Goal: Task Accomplishment & Management: Complete application form

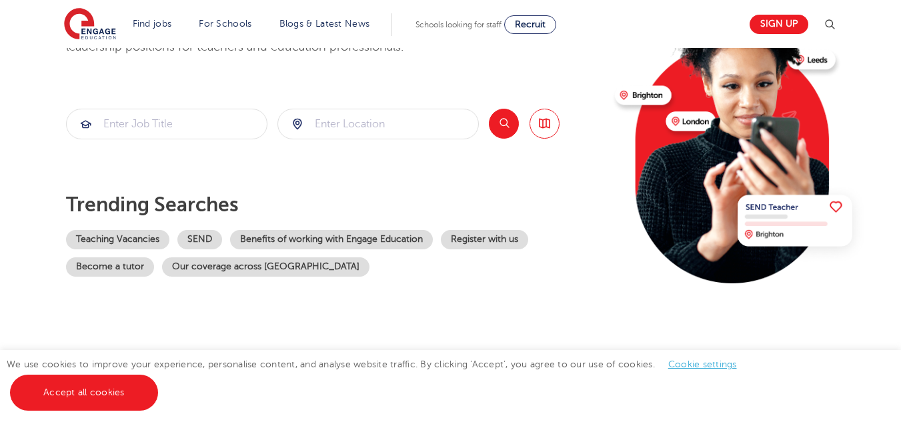
scroll to position [133, 0]
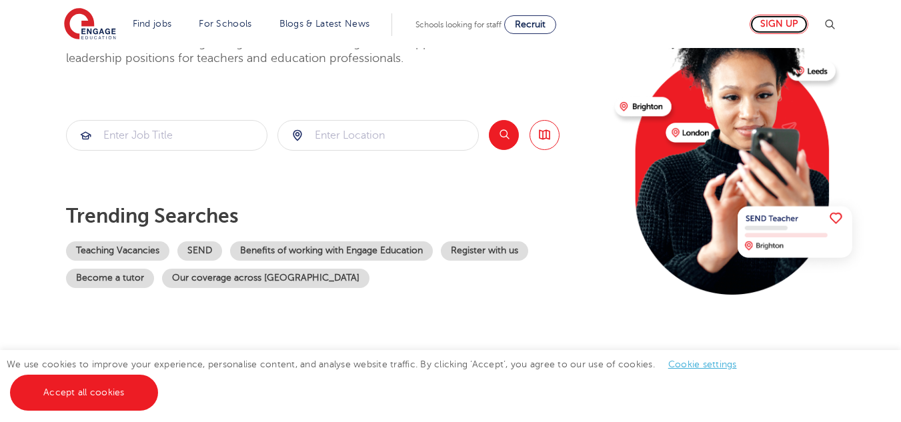
click at [782, 21] on link "Sign up" at bounding box center [779, 24] width 59 height 19
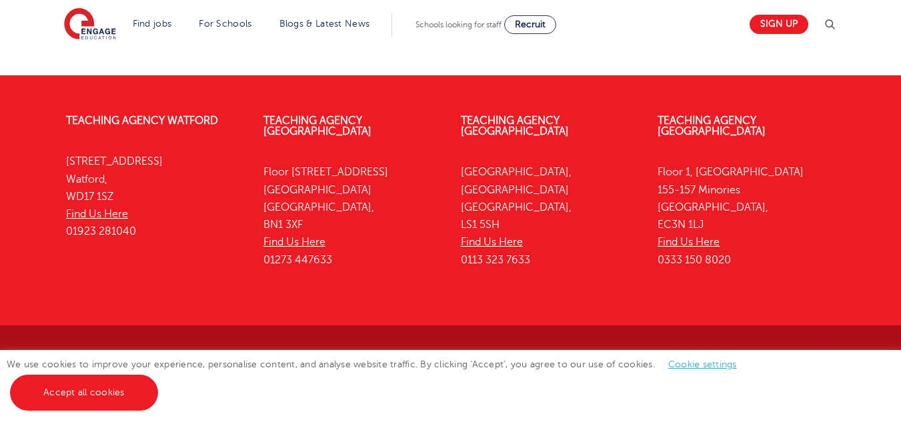
scroll to position [1719, 0]
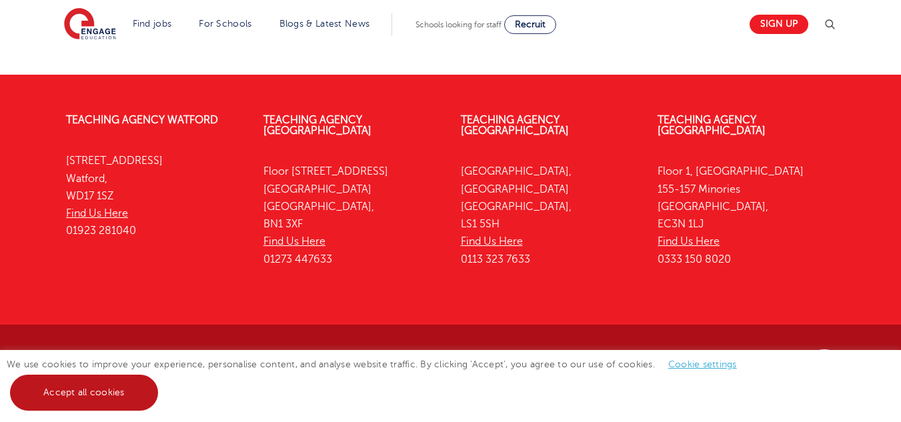
click at [104, 392] on link "Accept all cookies" at bounding box center [84, 393] width 148 height 36
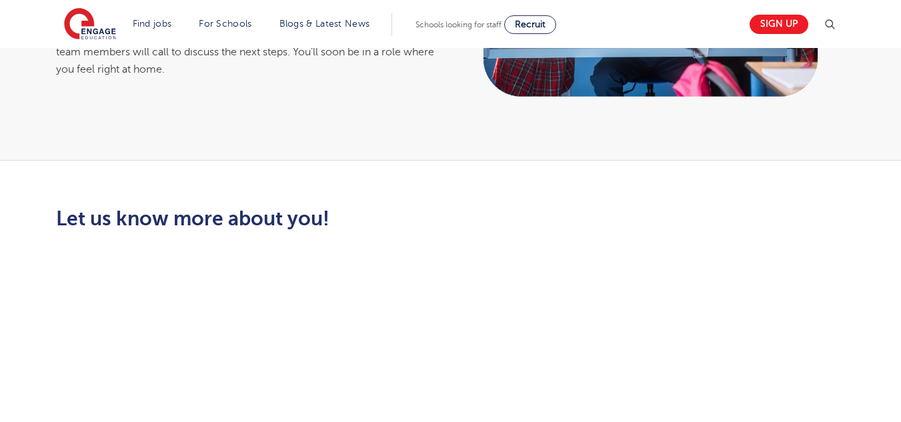
scroll to position [0, 0]
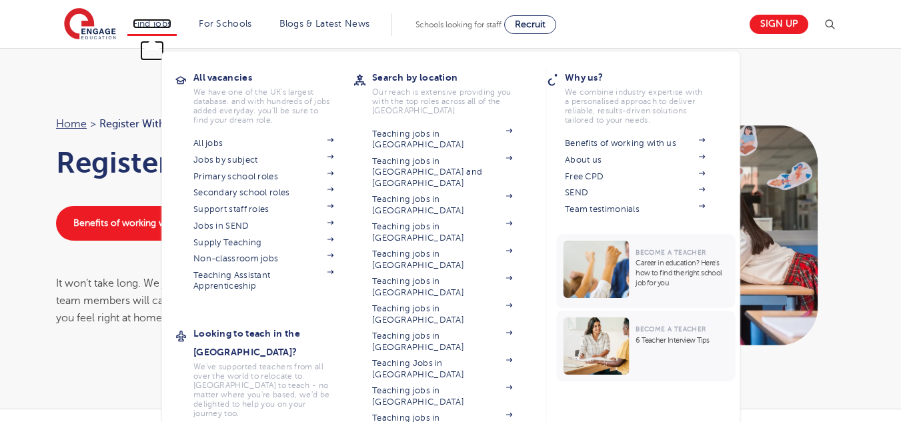
click at [161, 23] on link "Find jobs" at bounding box center [152, 24] width 39 height 10
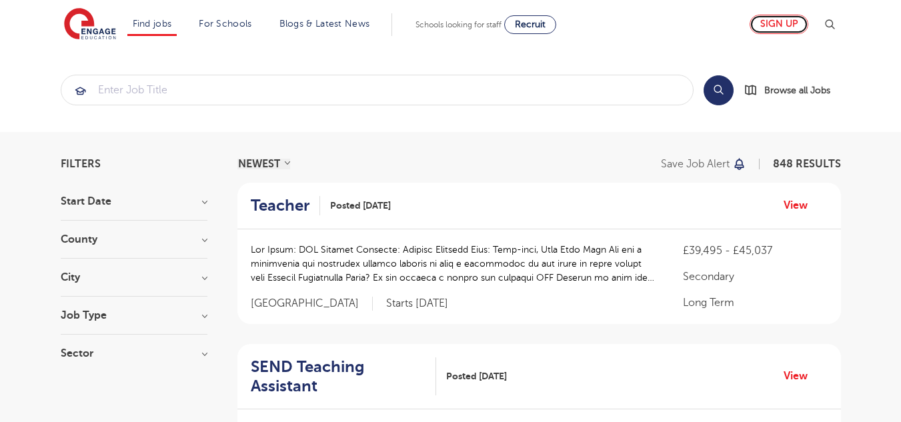
click at [790, 27] on link "Sign up" at bounding box center [779, 24] width 59 height 19
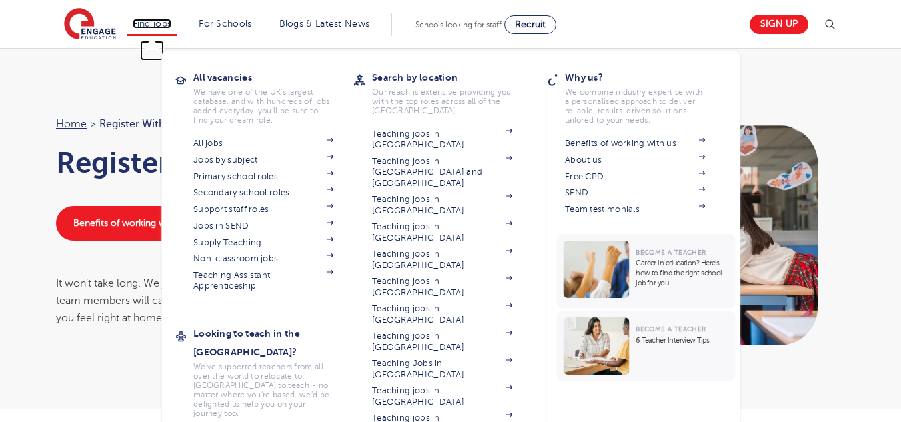
click at [141, 23] on link "Find jobs" at bounding box center [152, 24] width 39 height 10
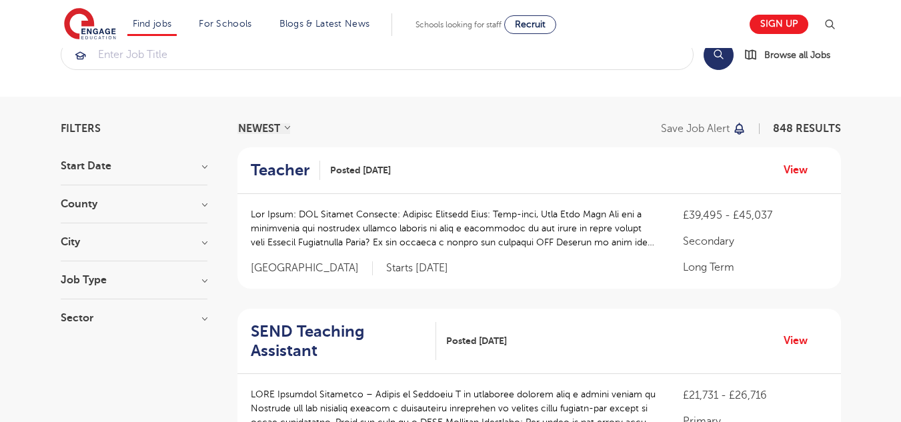
scroll to position [67, 0]
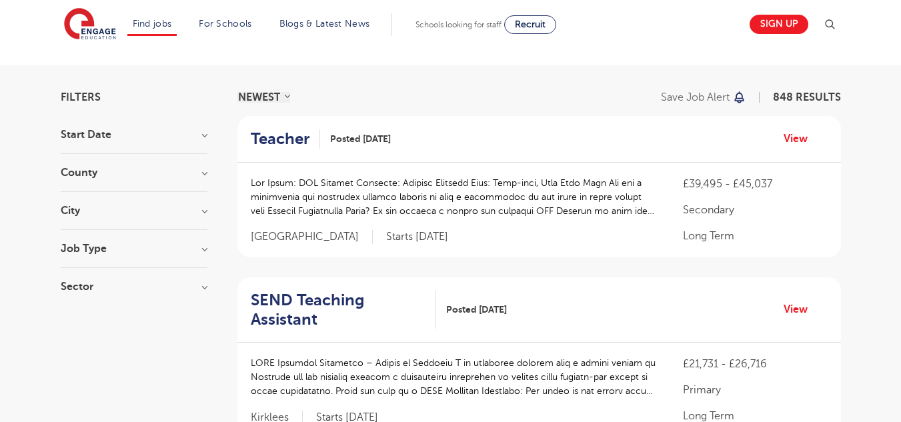
click at [132, 138] on h3 "Start Date" at bounding box center [134, 134] width 147 height 11
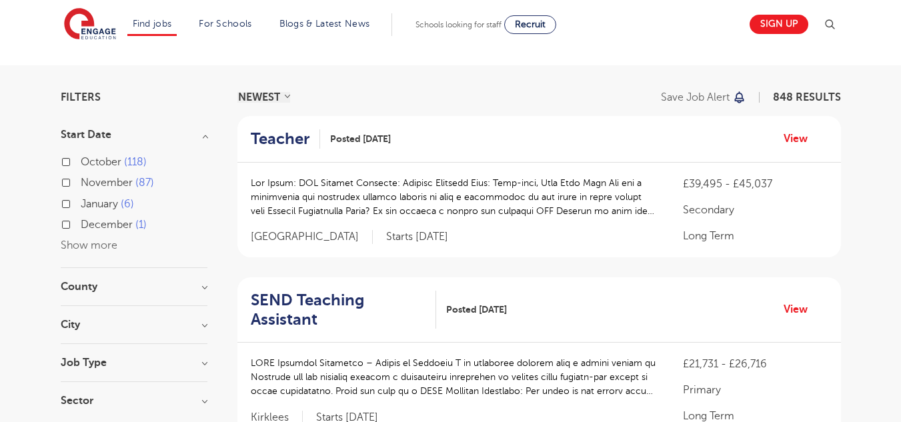
click at [132, 138] on h3 "Start Date" at bounding box center [134, 134] width 147 height 11
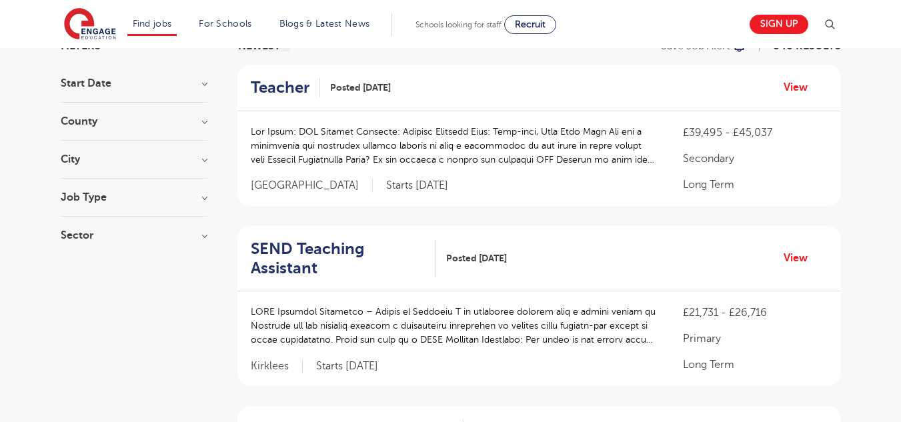
scroll to position [133, 0]
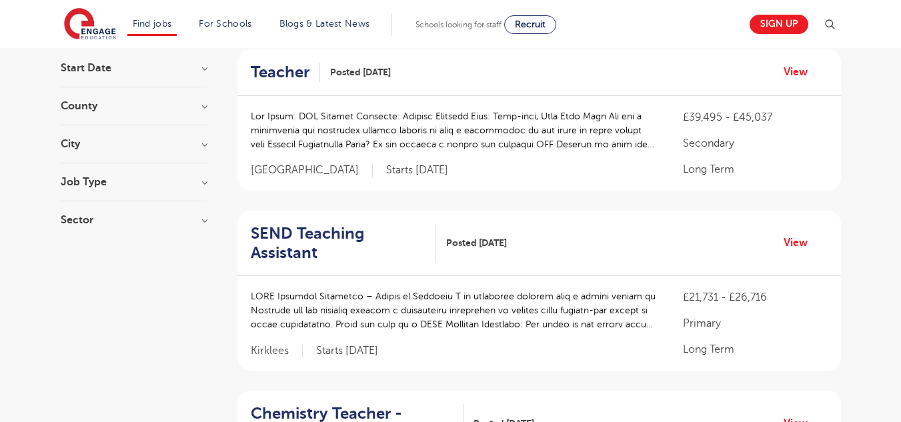
click at [125, 56] on section "Filters Start Date October 118 November 87 January 6 December 1 Show more Count…" at bounding box center [134, 131] width 147 height 213
click at [111, 67] on h3 "Start Date" at bounding box center [134, 68] width 147 height 11
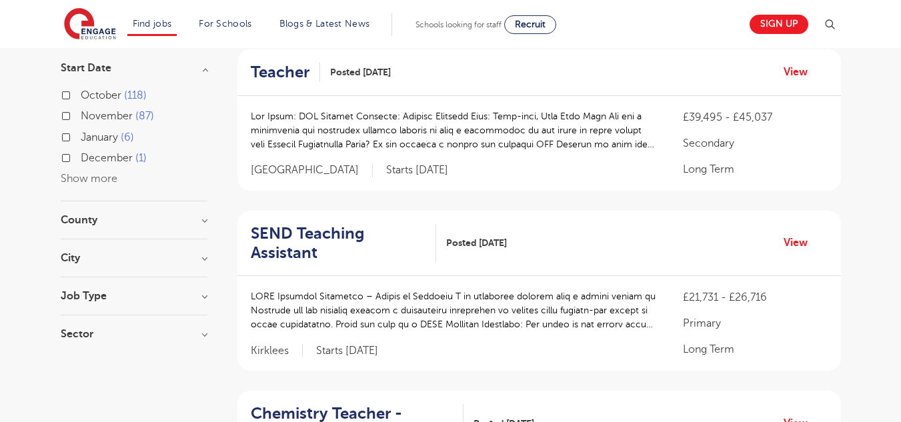
click at [111, 67] on h3 "Start Date" at bounding box center [134, 68] width 147 height 11
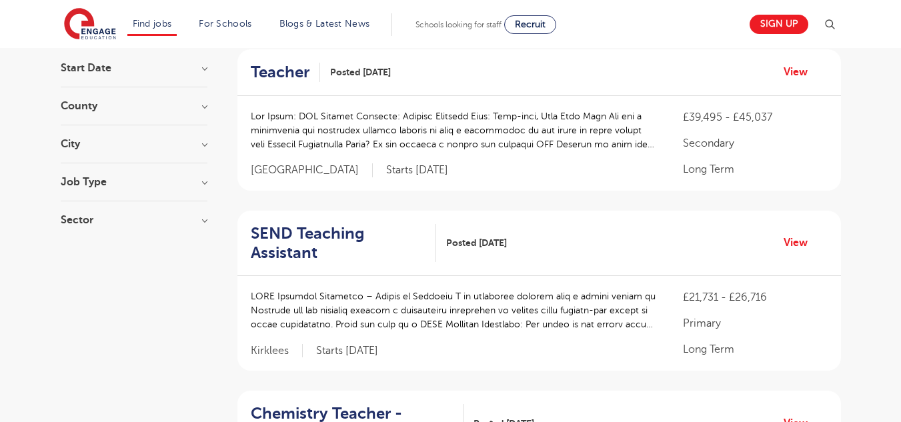
click at [110, 110] on h3 "County" at bounding box center [134, 106] width 147 height 11
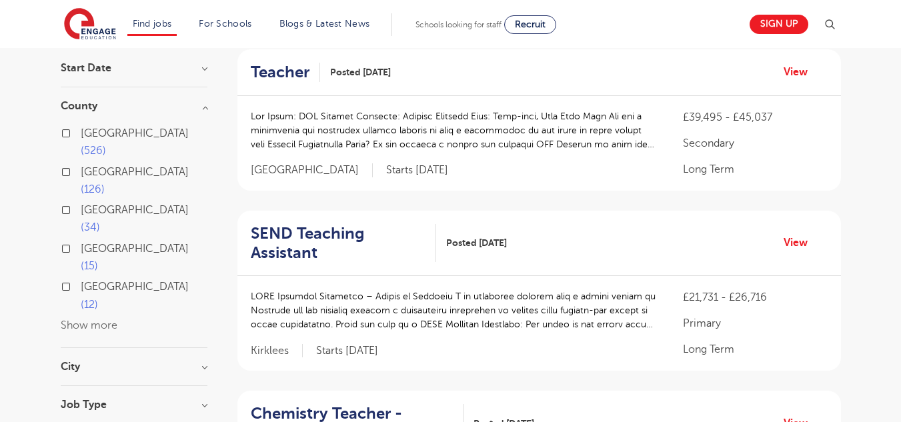
click at [110, 110] on h3 "County" at bounding box center [134, 106] width 147 height 11
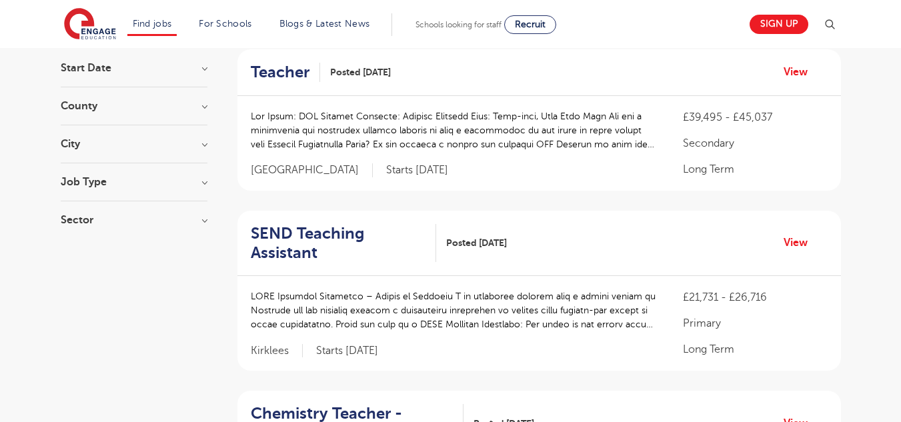
click at [102, 137] on section "Start Date October 118 November 87 January 6 December 1 Show more County London…" at bounding box center [134, 151] width 147 height 176
click at [90, 143] on h3 "City" at bounding box center [134, 144] width 147 height 11
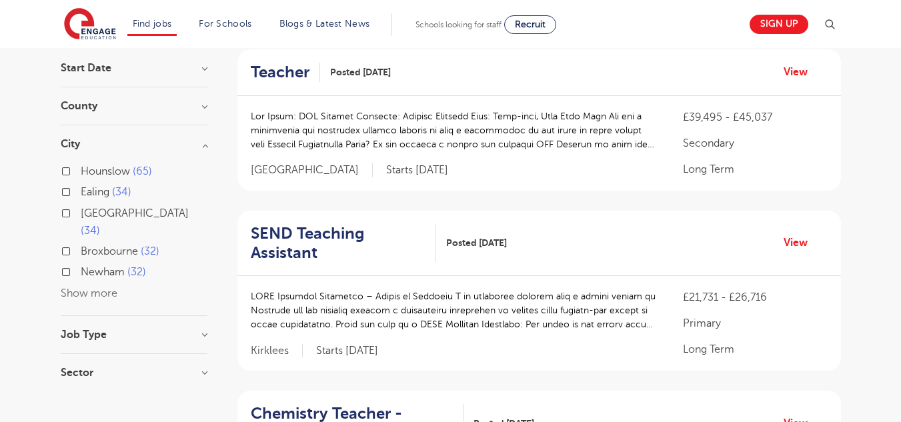
click at [90, 143] on h3 "City" at bounding box center [134, 144] width 147 height 11
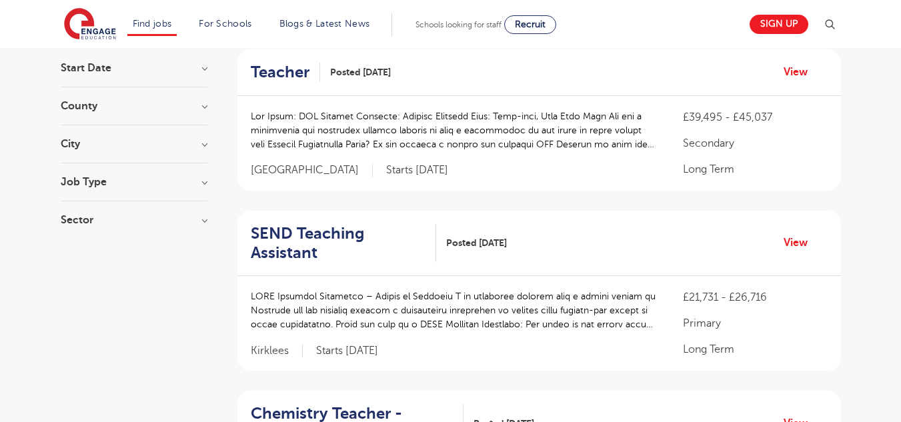
click at [99, 182] on h3 "Job Type" at bounding box center [134, 182] width 147 height 11
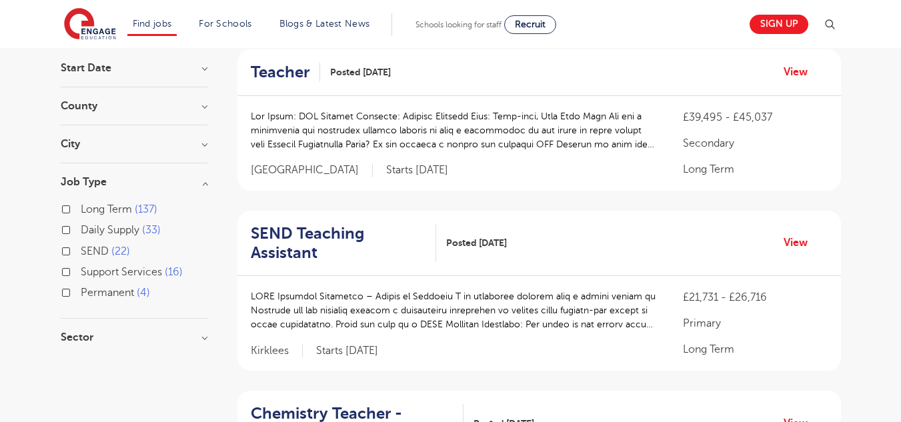
click at [81, 227] on label "Daily Supply 33" at bounding box center [121, 229] width 80 height 17
click at [81, 227] on input "Daily Supply 33" at bounding box center [85, 228] width 9 height 9
checkbox input "true"
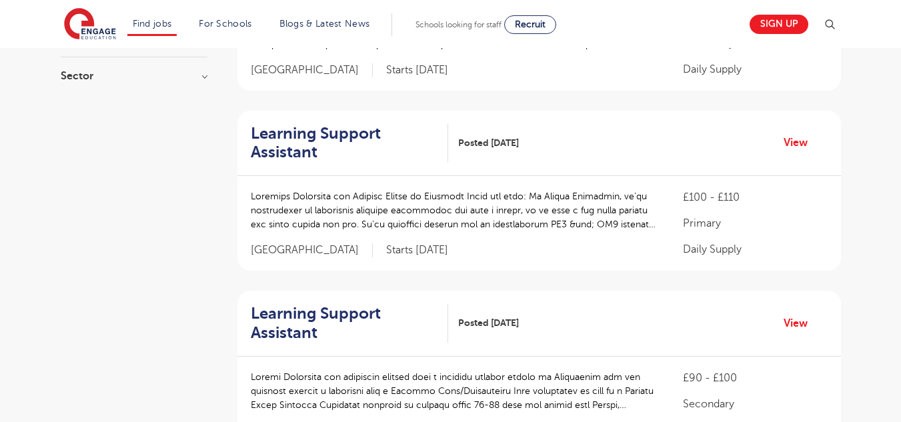
scroll to position [400, 0]
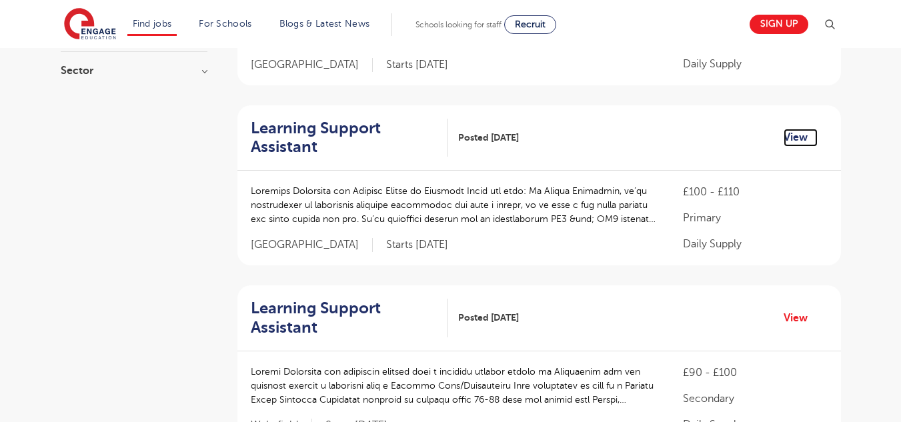
drag, startPoint x: 288, startPoint y: 131, endPoint x: 794, endPoint y: 137, distance: 506.4
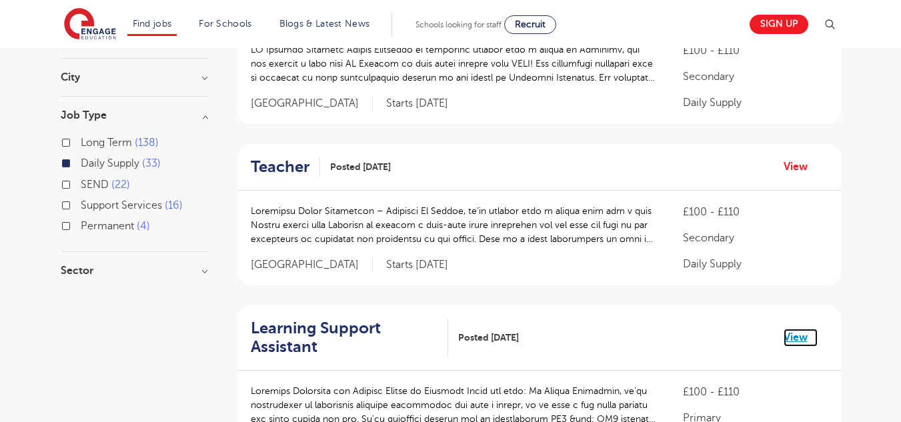
scroll to position [0, 0]
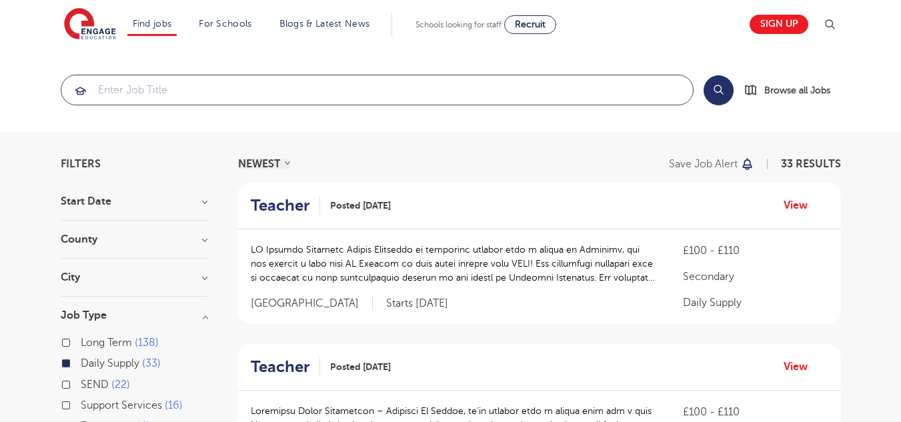
click at [293, 99] on input "search" at bounding box center [377, 89] width 632 height 29
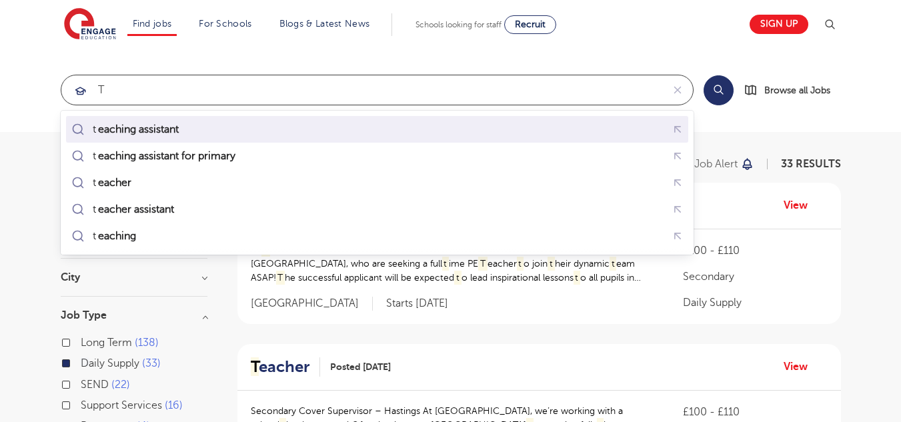
click at [215, 131] on div "t eaching assistant" at bounding box center [377, 129] width 617 height 21
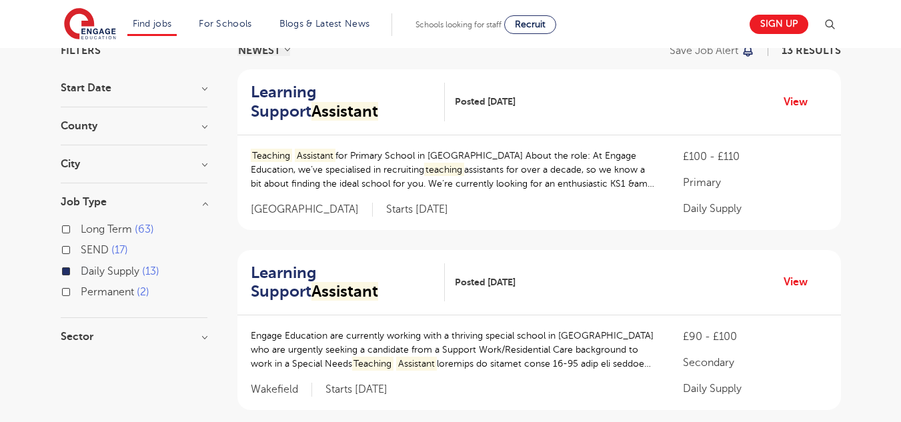
scroll to position [133, 0]
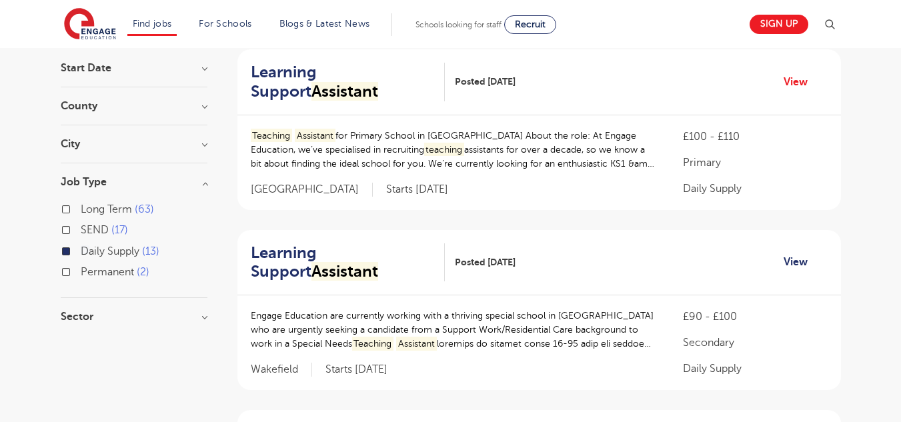
type input "teaching assistant"
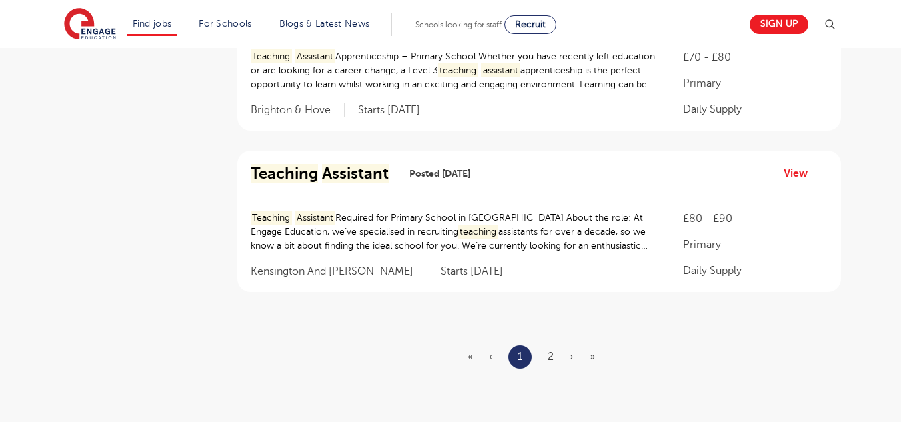
scroll to position [1601, 0]
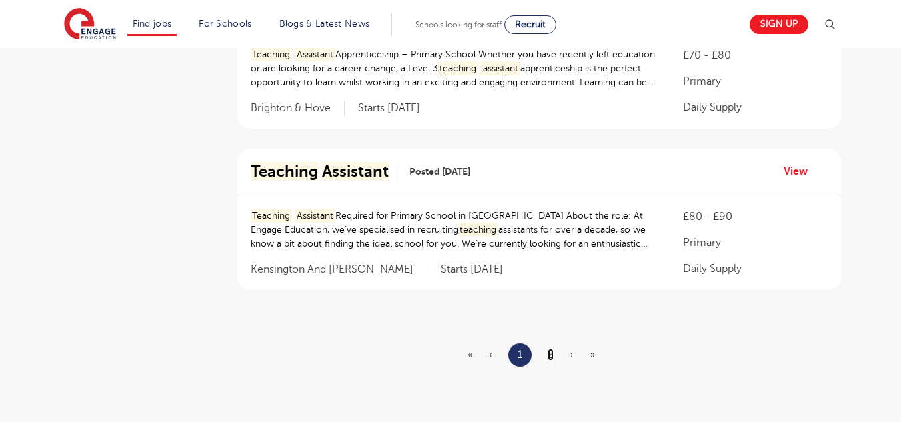
click at [552, 357] on link "2" at bounding box center [551, 355] width 6 height 12
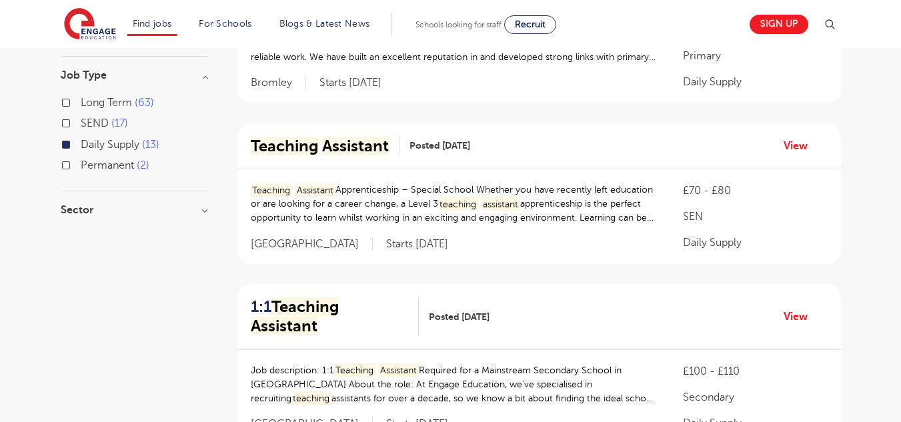
scroll to position [133, 0]
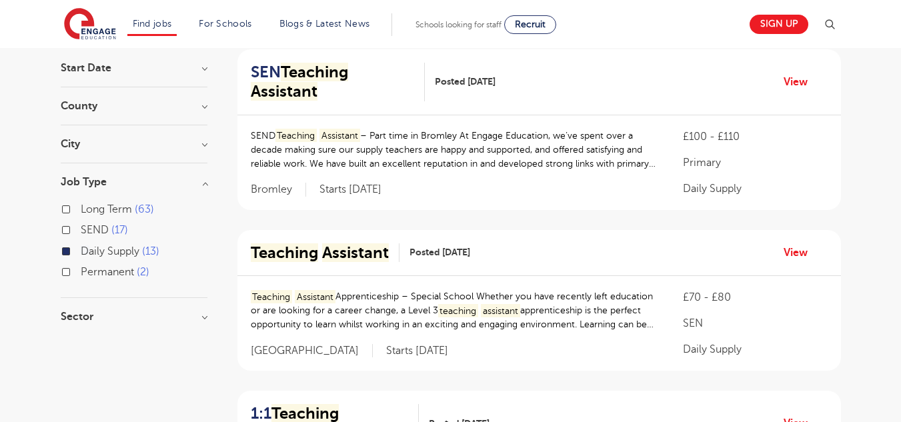
click at [81, 250] on label "Daily Supply 13" at bounding box center [120, 251] width 79 height 17
click at [81, 250] on input "Daily Supply 13" at bounding box center [85, 249] width 9 height 9
checkbox input "false"
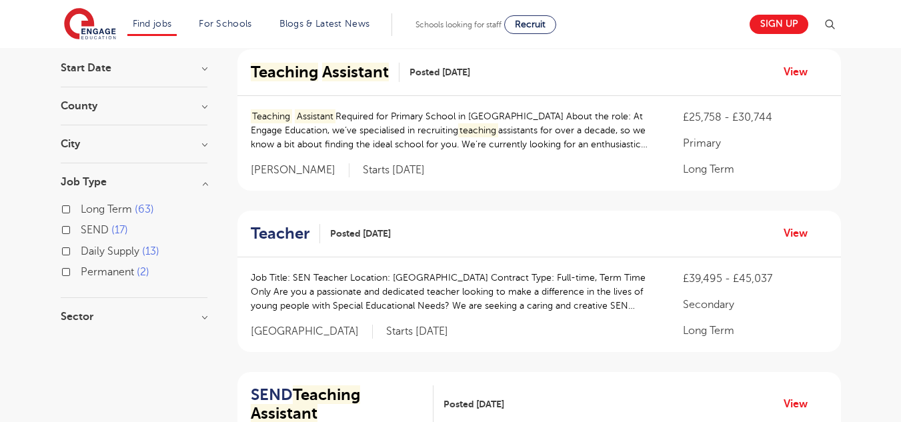
click at [87, 317] on h3 "Sector" at bounding box center [134, 317] width 147 height 11
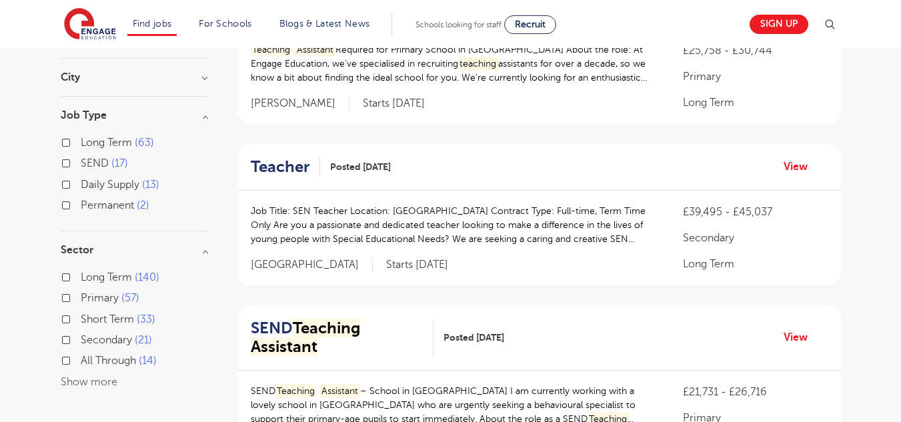
scroll to position [267, 0]
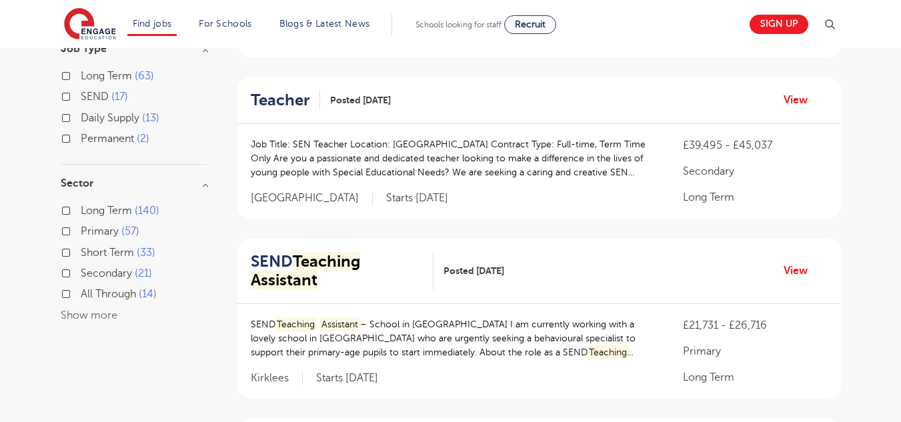
click at [64, 257] on div "Short Term 33" at bounding box center [134, 254] width 147 height 21
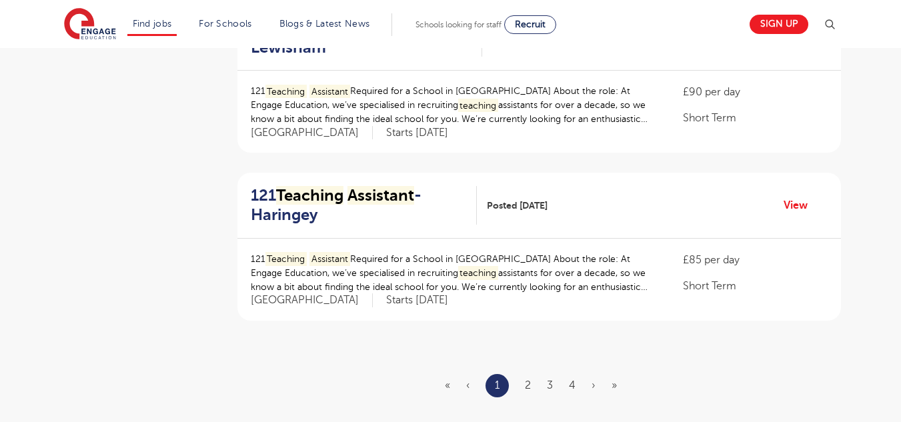
scroll to position [1534, 0]
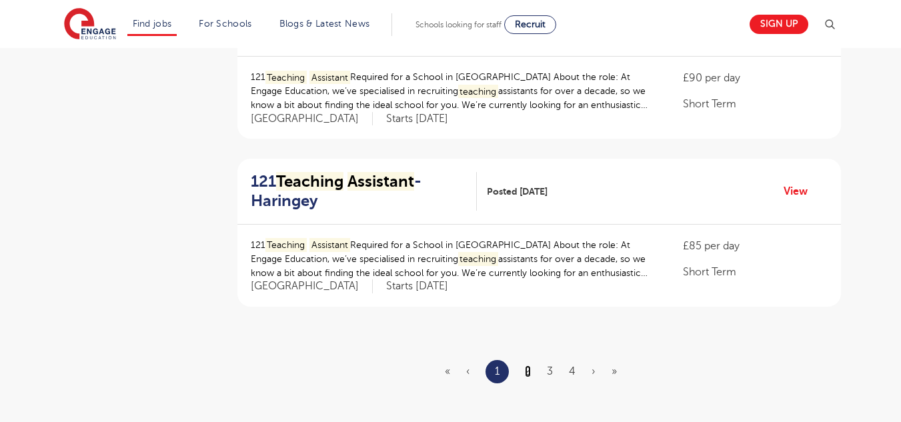
click at [530, 373] on link "2" at bounding box center [528, 372] width 6 height 12
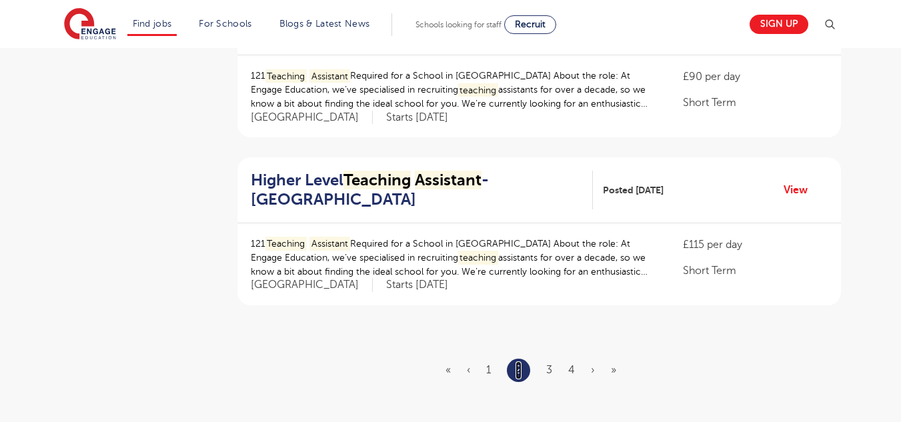
scroll to position [1601, 0]
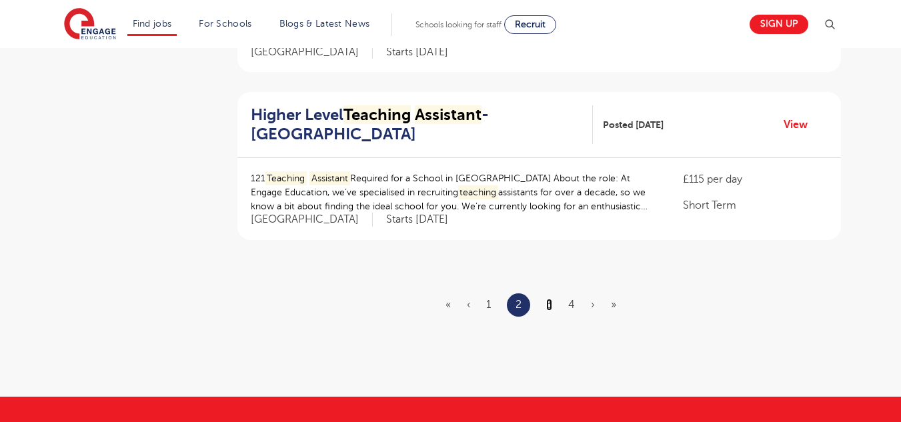
click at [550, 305] on link "3" at bounding box center [549, 305] width 6 height 12
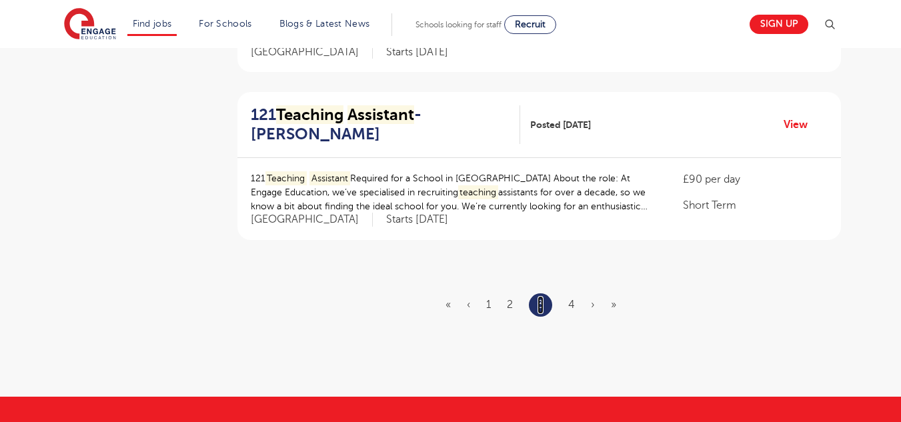
scroll to position [0, 0]
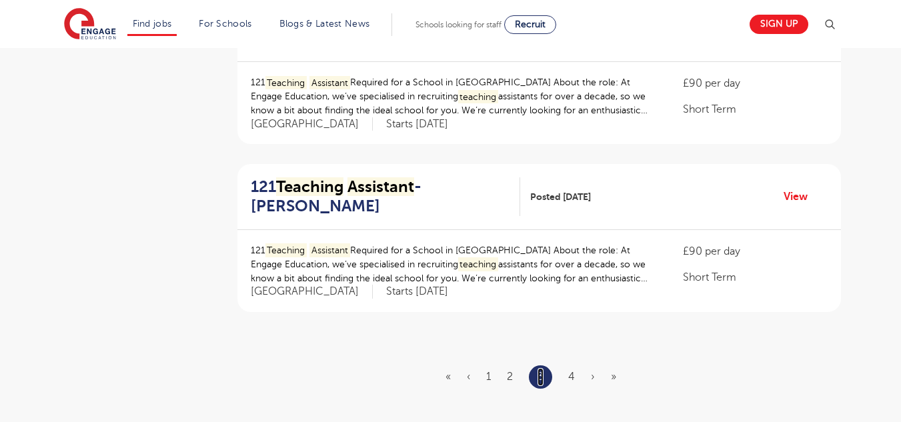
scroll to position [1534, 0]
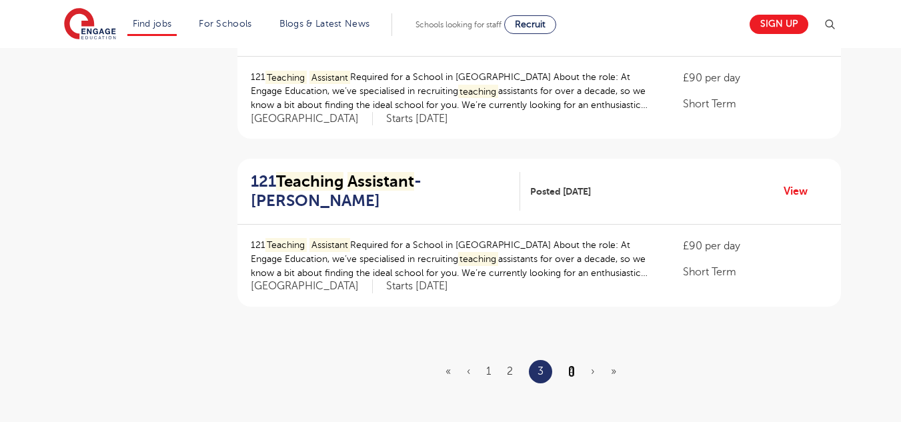
click at [573, 371] on link "4" at bounding box center [571, 372] width 7 height 12
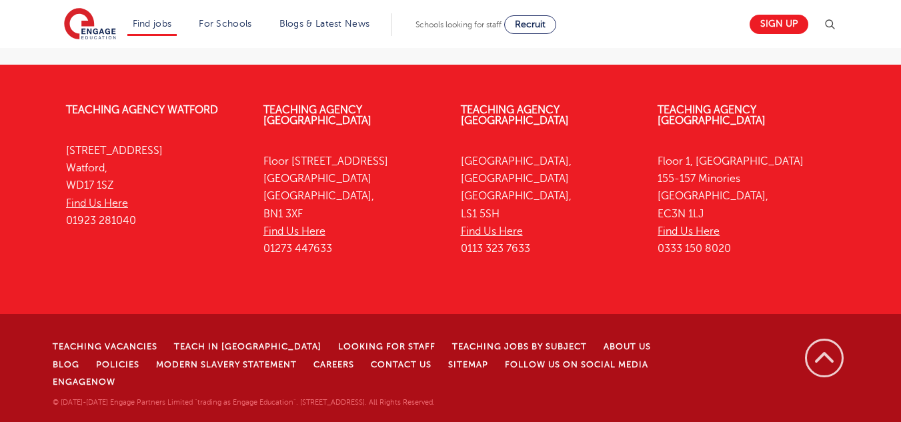
scroll to position [0, 0]
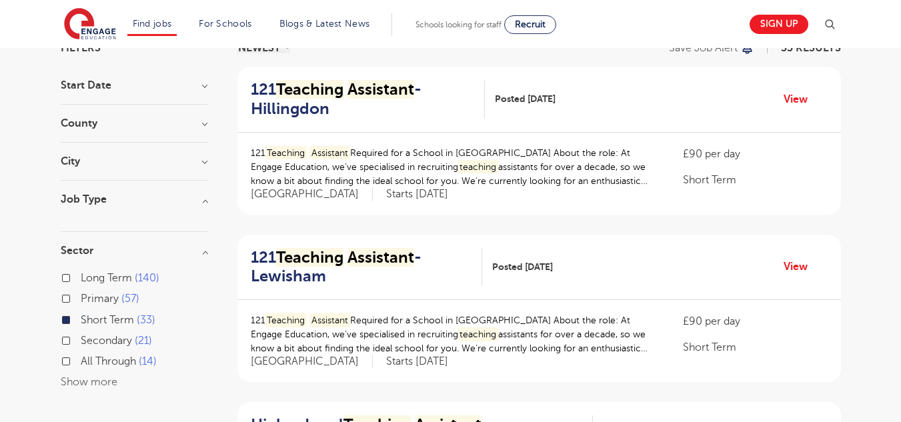
scroll to position [133, 0]
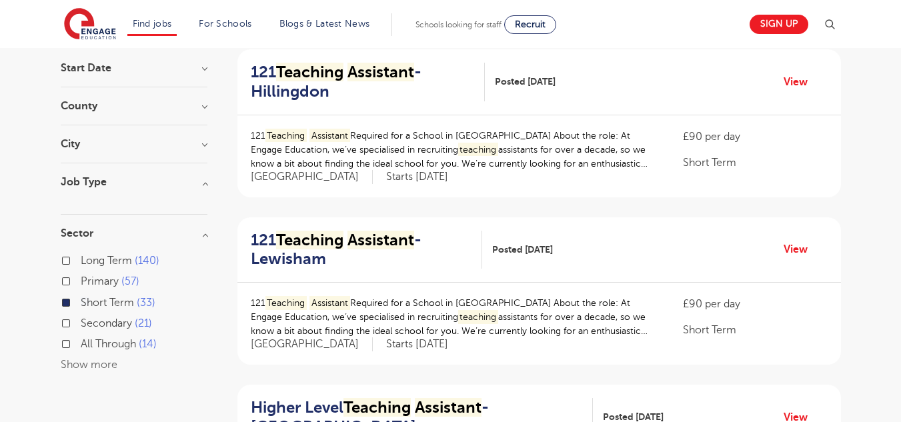
click at [81, 304] on label "Short Term 33" at bounding box center [118, 302] width 75 height 17
click at [81, 304] on input "Short Term 33" at bounding box center [85, 301] width 9 height 9
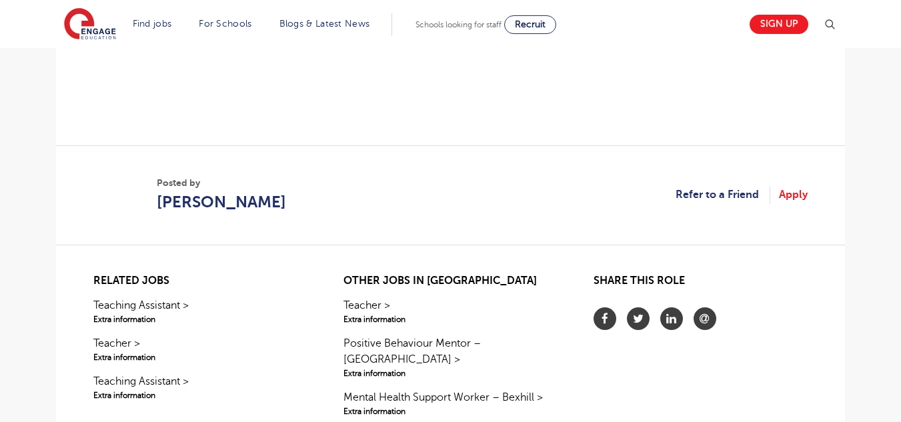
scroll to position [1201, 0]
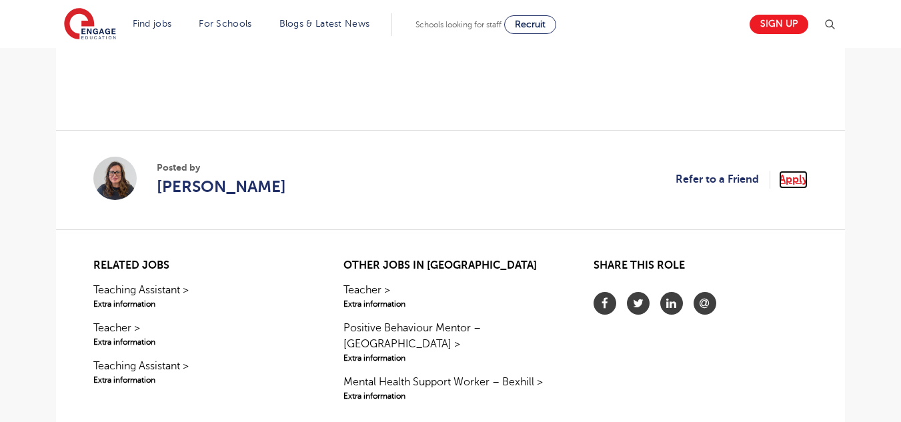
click at [805, 181] on link "Apply" at bounding box center [793, 179] width 29 height 17
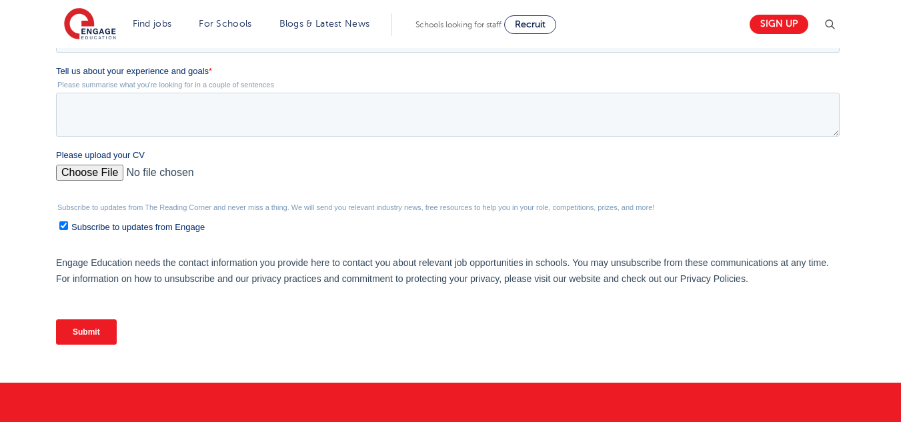
scroll to position [467, 0]
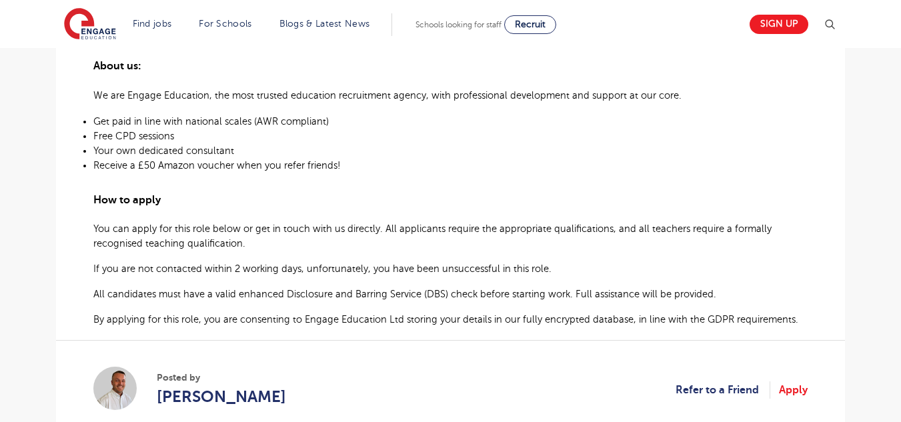
scroll to position [734, 0]
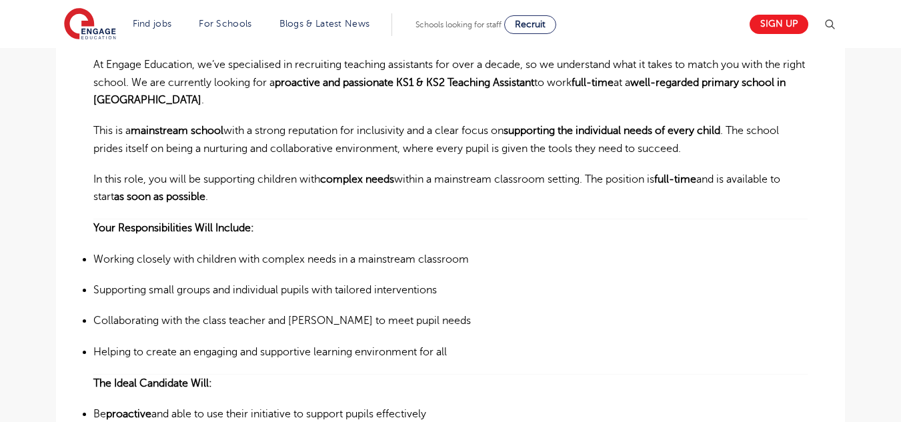
scroll to position [400, 0]
